Goal: Task Accomplishment & Management: Complete application form

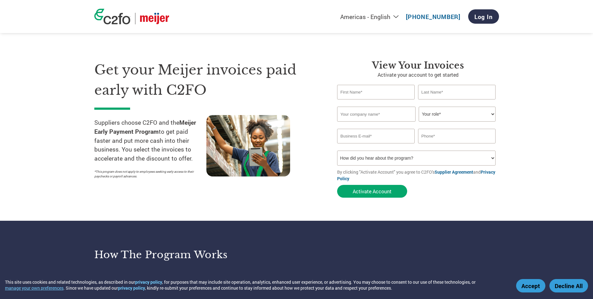
click at [367, 88] on input "text" at bounding box center [376, 92] width 78 height 15
type input "[PERSON_NAME]"
type input "[PERSON_NAME][EMAIL_ADDRESS][PERSON_NAME][DOMAIN_NAME]"
type input "8002335296"
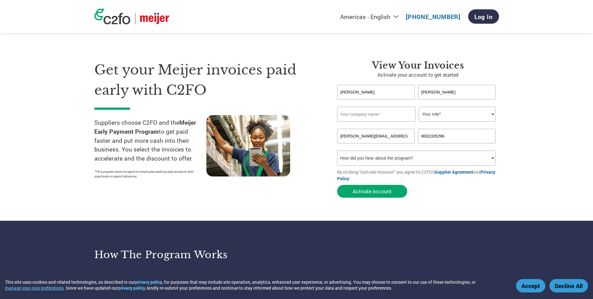
click at [382, 115] on input "text" at bounding box center [376, 114] width 79 height 15
type input "Scotts Miracle Grow"
click at [471, 109] on select "Your role* CFO Controller Credit Manager Finance Director Treasurer CEO Preside…" at bounding box center [457, 114] width 77 height 15
select select "ACCOUNTS_RECEIVABLE"
click at [419, 107] on select "Your role* CFO Controller Credit Manager Finance Director Treasurer CEO Preside…" at bounding box center [457, 114] width 77 height 15
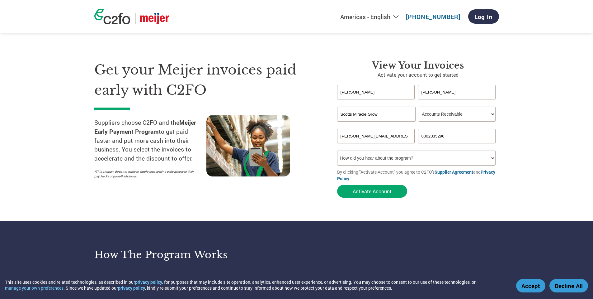
click at [440, 160] on select "How did you hear about the program? Received a letter Email Social Media Online…" at bounding box center [416, 157] width 159 height 15
select select "Email"
click at [337, 150] on select "How did you hear about the program? Received a letter Email Social Media Online…" at bounding box center [416, 157] width 159 height 15
click at [373, 188] on button "Activate Account" at bounding box center [372, 191] width 70 height 13
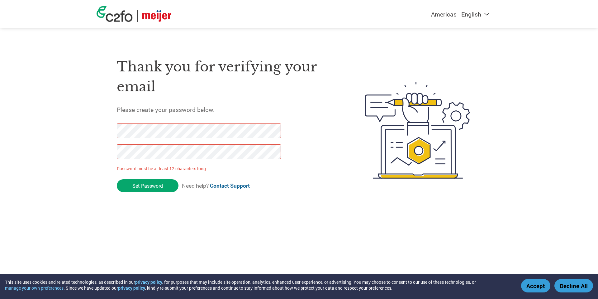
click at [98, 133] on div "Thank you for verifying your email Please create your password below. Password …" at bounding box center [299, 130] width 405 height 165
click at [87, 151] on div "Americas - English Américas - Español Américas - Português Amériques - Français…" at bounding box center [299, 105] width 598 height 210
click at [288, 117] on div "Thank you for verifying your email Please create your password below. Password …" at bounding box center [226, 130] width 219 height 165
click at [97, 134] on div "Thank you for verifying your email Please create your password below. Password …" at bounding box center [299, 130] width 405 height 165
click at [91, 149] on div "Americas - English Américas - Español Américas - Português Amériques - Français…" at bounding box center [299, 105] width 598 height 210
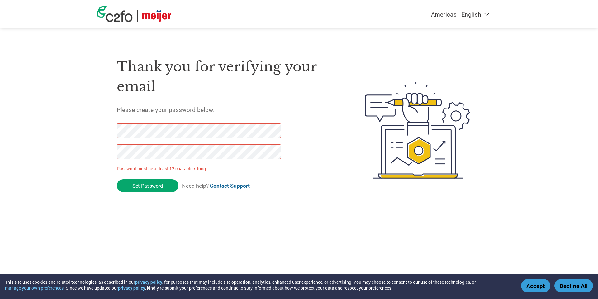
click at [102, 125] on div "Thank you for verifying your email Please create your password below. Password …" at bounding box center [299, 130] width 405 height 165
click at [143, 186] on input "Set Password" at bounding box center [148, 185] width 62 height 13
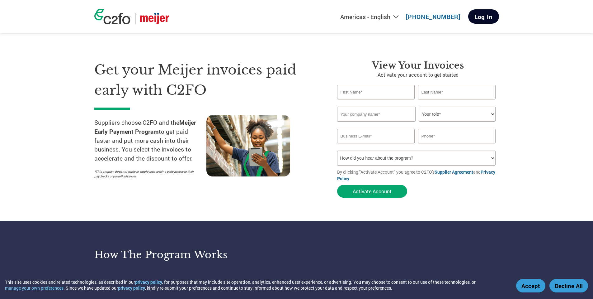
click at [491, 16] on link "Log In" at bounding box center [484, 16] width 31 height 14
